Goal: Book appointment/travel/reservation

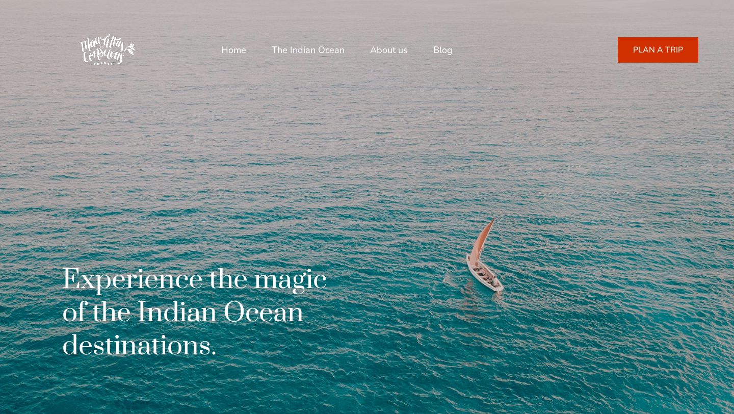
click at [643, 51] on link "PLAN A TRIP" at bounding box center [658, 49] width 81 height 25
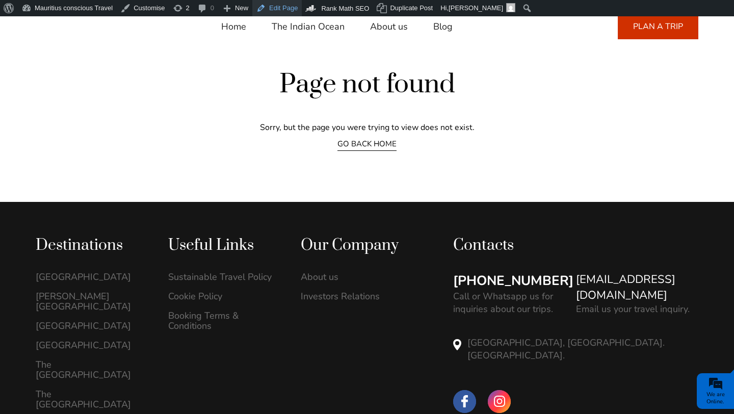
click at [278, 14] on link "Edit Page" at bounding box center [276, 8] width 49 height 16
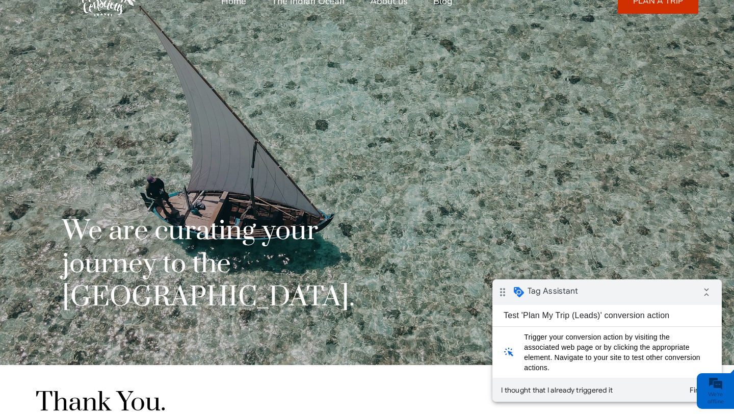
scroll to position [49, 0]
click at [586, 388] on button "I thought that I already triggered it" at bounding box center [557, 390] width 121 height 18
